Goal: Information Seeking & Learning: Learn about a topic

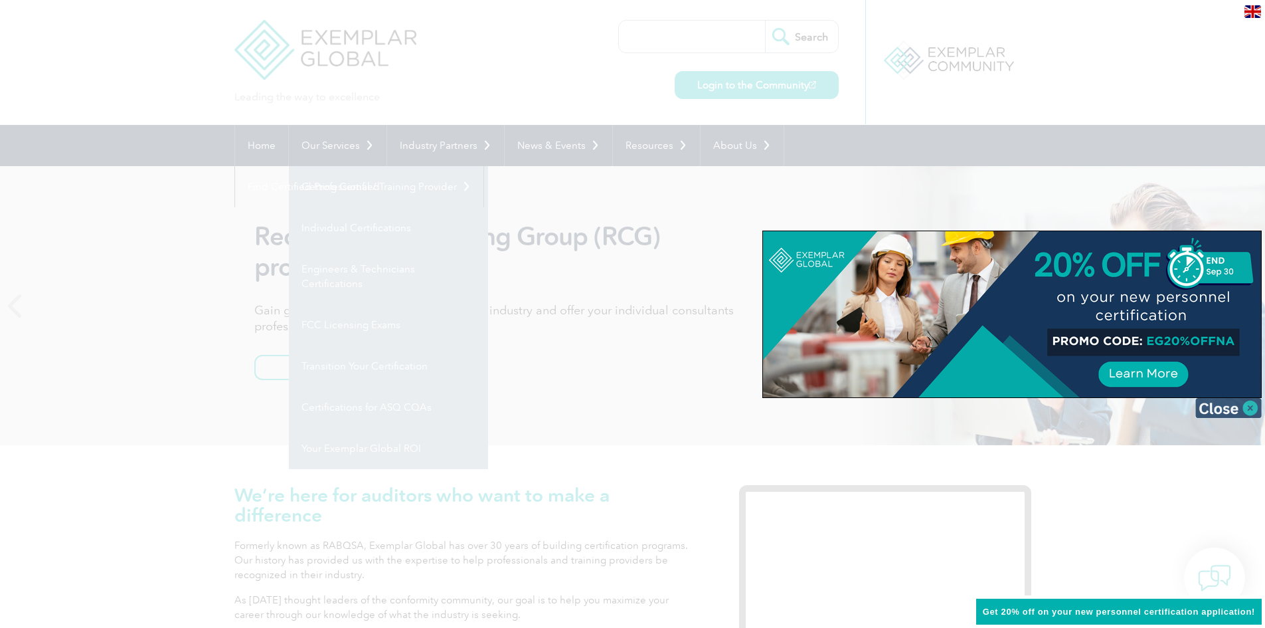
click at [1244, 409] on img at bounding box center [1229, 408] width 66 height 20
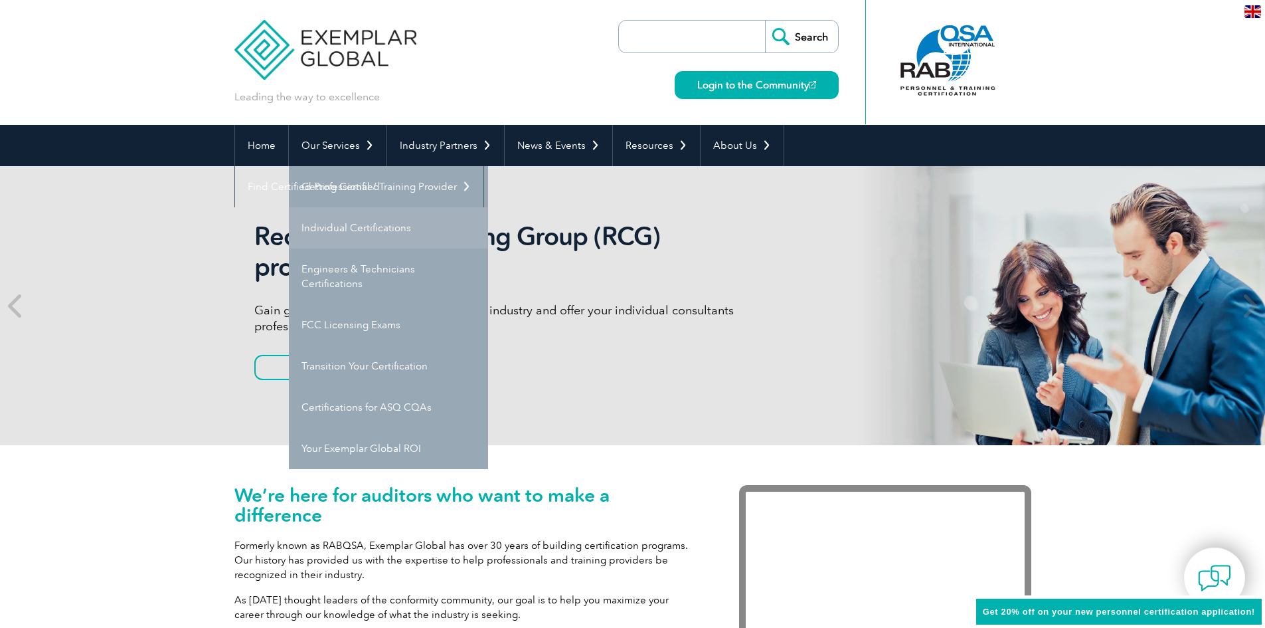
click at [348, 232] on link "Individual Certifications" at bounding box center [388, 227] width 199 height 41
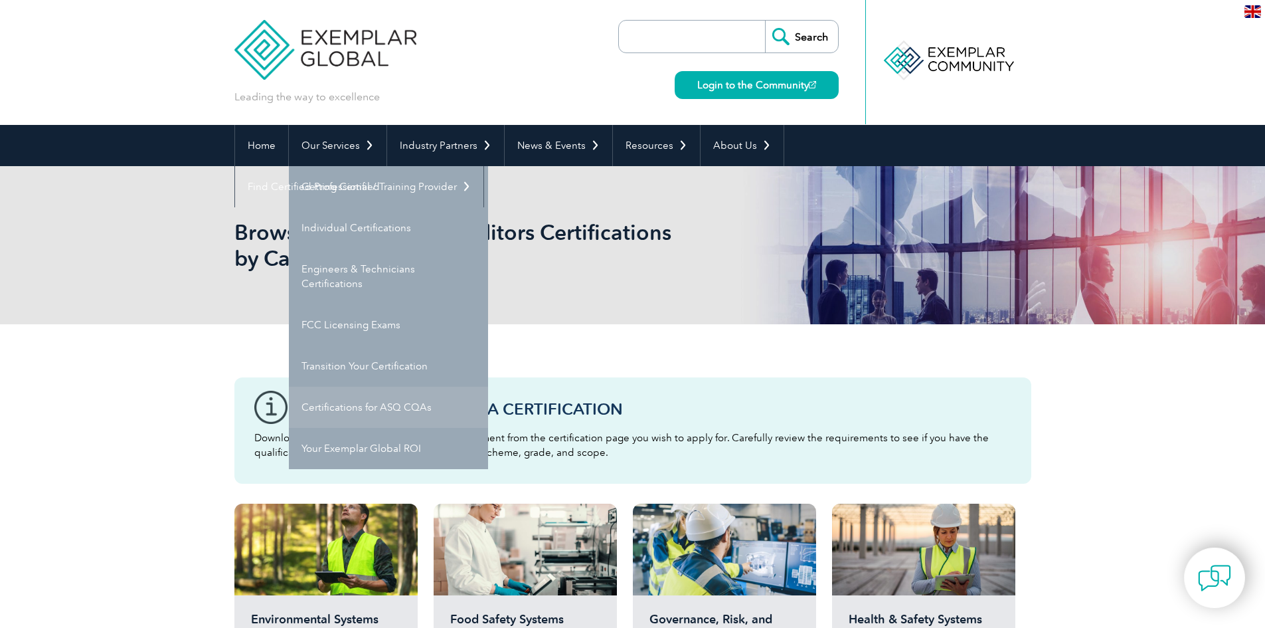
click at [416, 410] on link "Certifications for ASQ CQAs" at bounding box center [388, 407] width 199 height 41
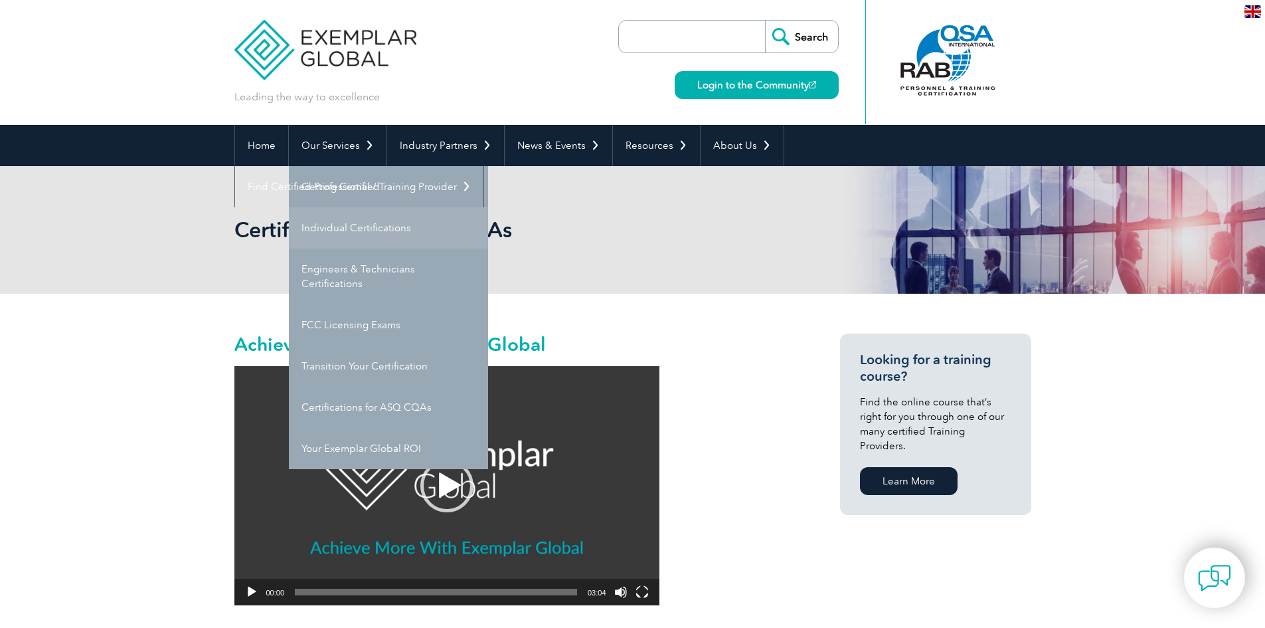
click at [359, 222] on link "Individual Certifications" at bounding box center [388, 227] width 199 height 41
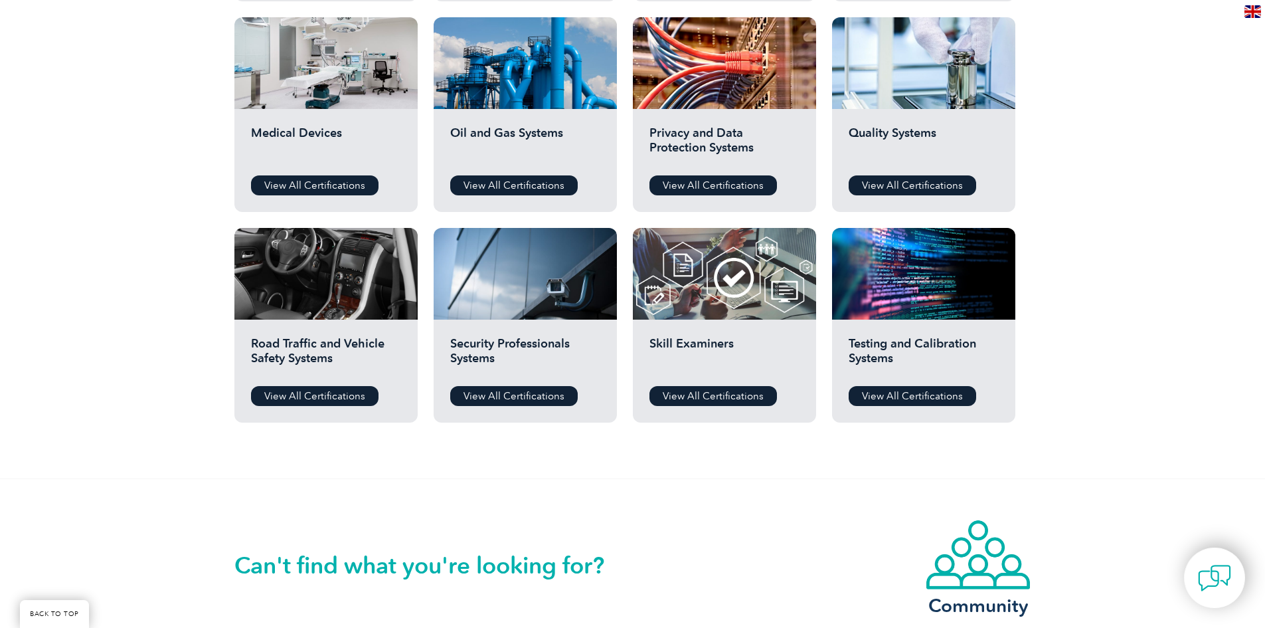
scroll to position [930, 0]
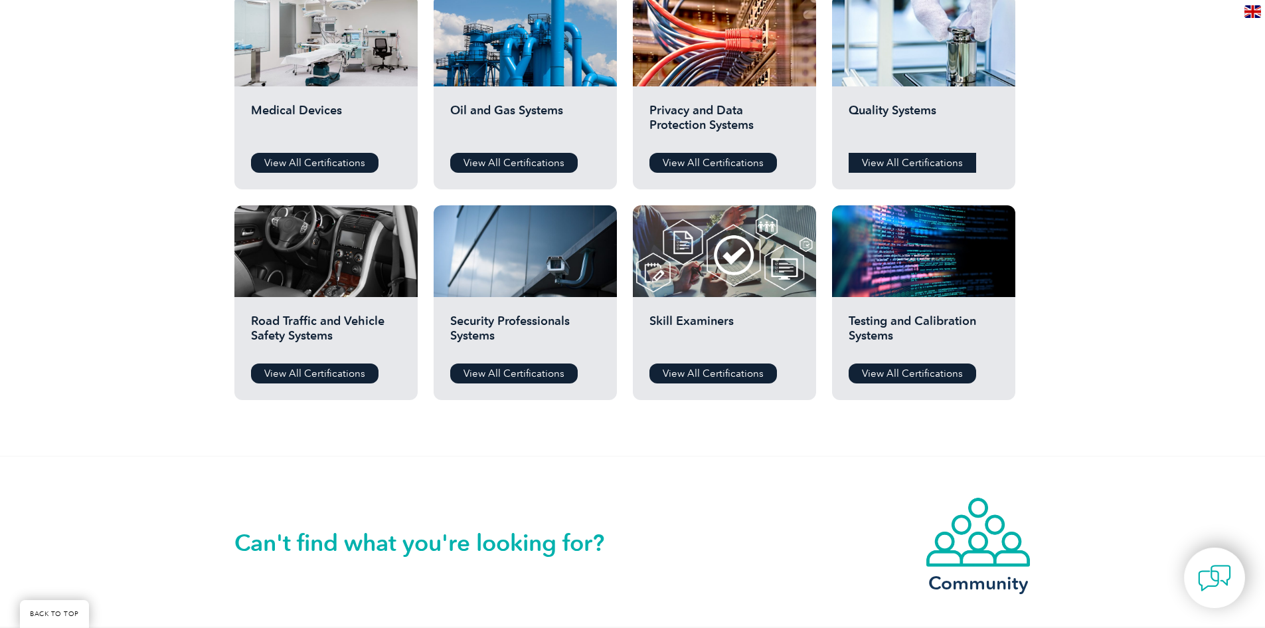
click at [907, 158] on link "View All Certifications" at bounding box center [913, 163] width 128 height 20
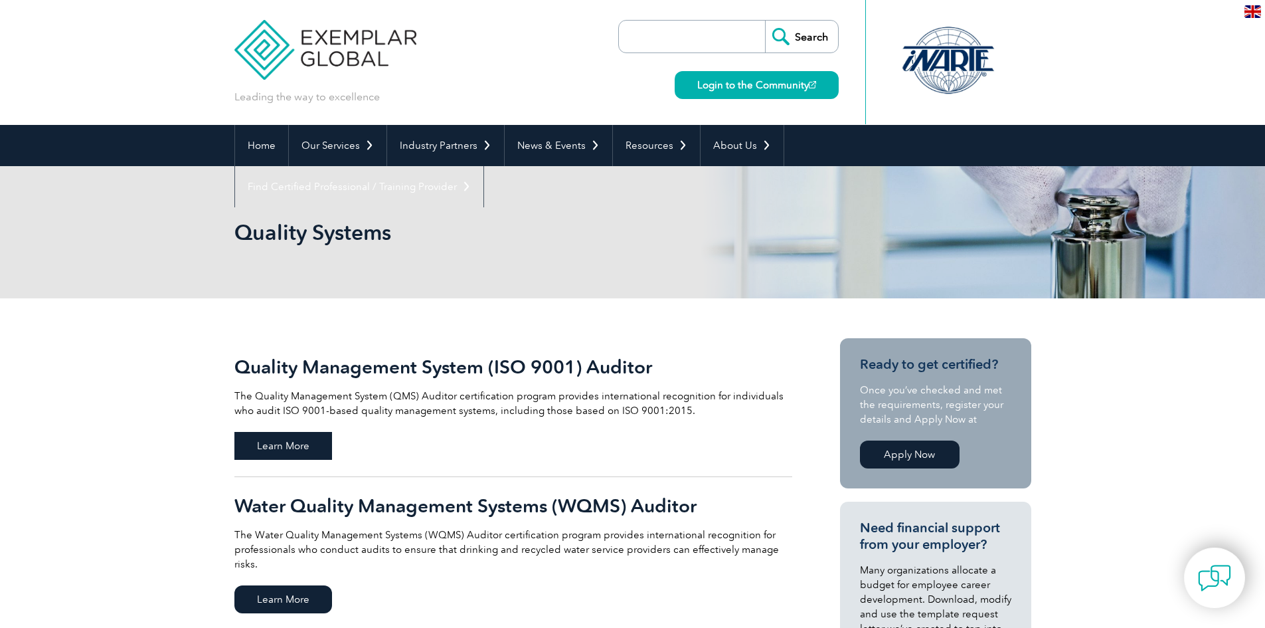
click at [298, 449] on span "Learn More" at bounding box center [283, 446] width 98 height 28
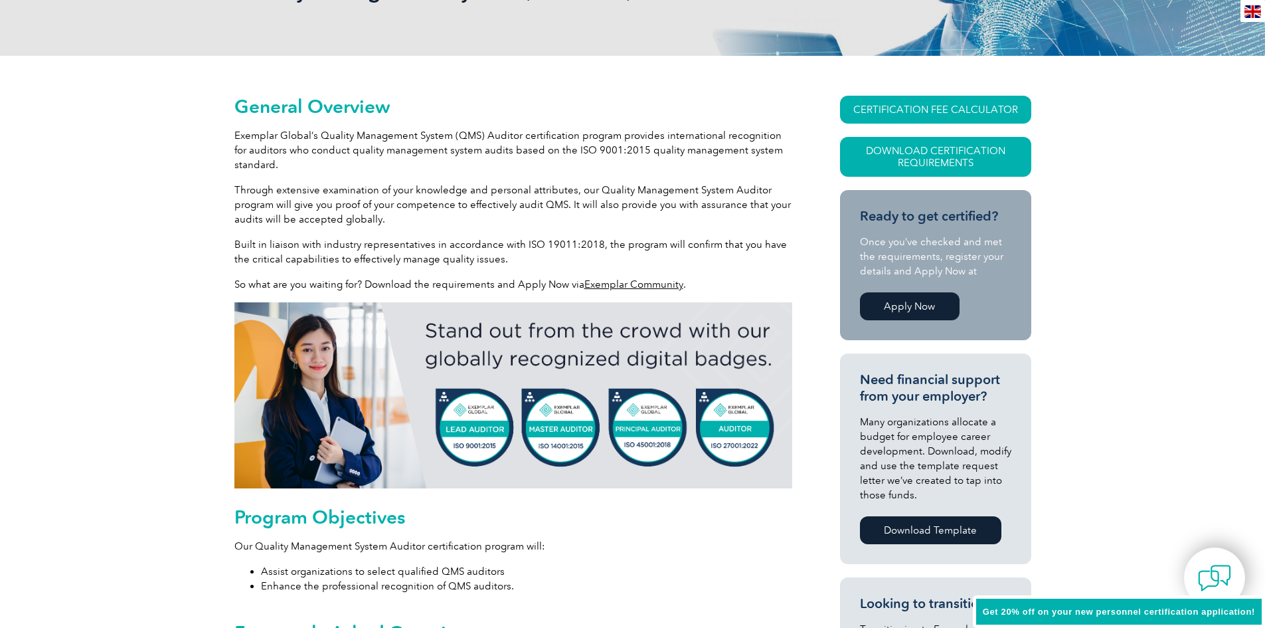
scroll to position [266, 0]
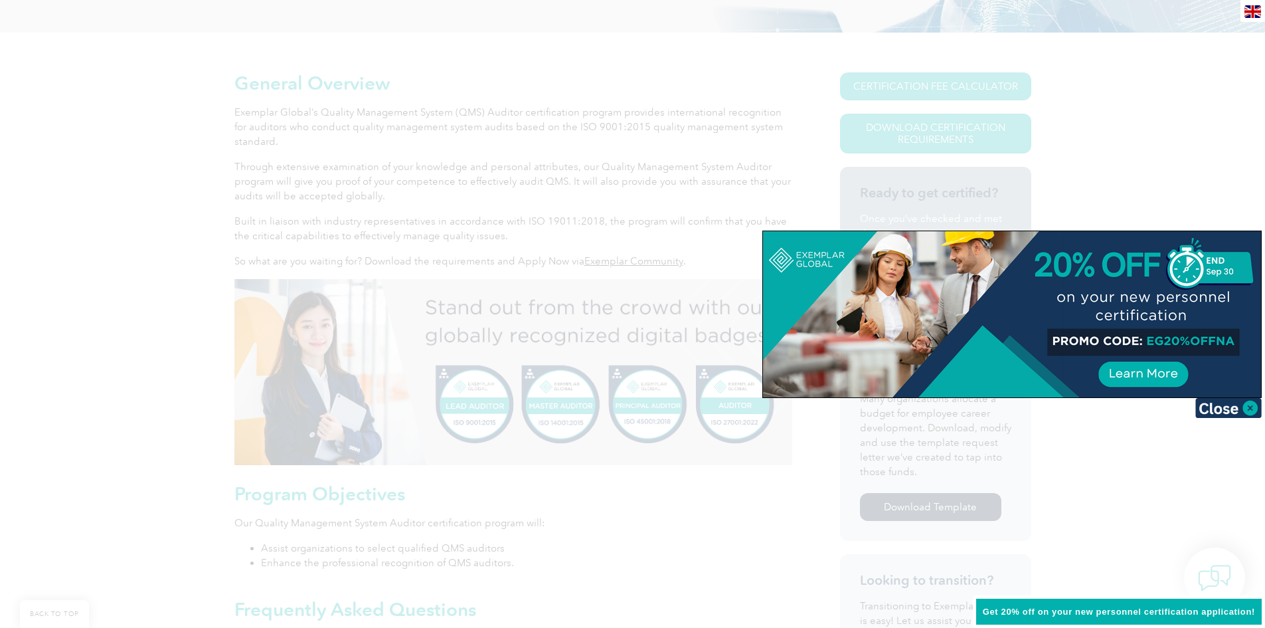
click at [1252, 411] on img at bounding box center [1229, 408] width 66 height 20
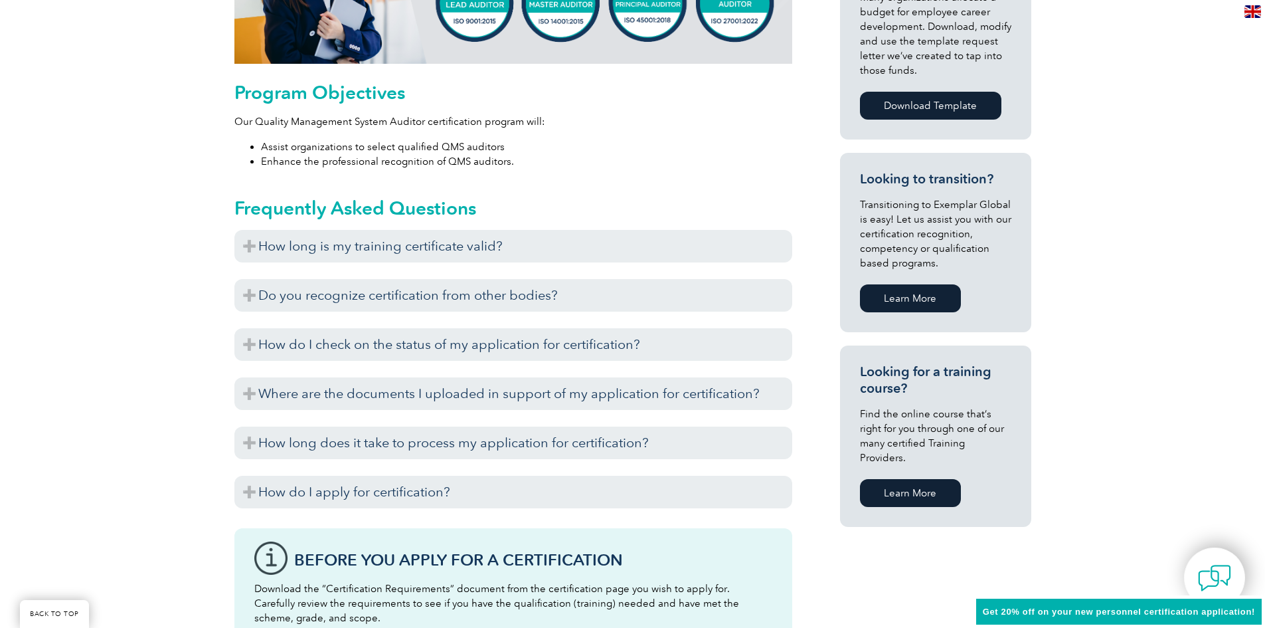
scroll to position [664, 0]
